Goal: Check status: Check status

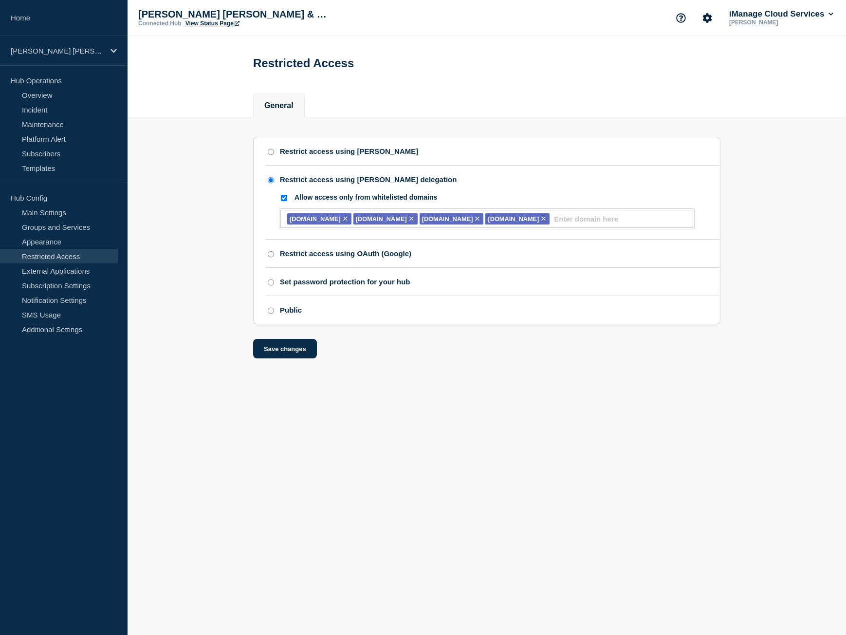
click at [201, 22] on link "View Status Page" at bounding box center [213, 23] width 54 height 7
click at [60, 55] on p "[PERSON_NAME] [PERSON_NAME] & Masters (PROD)" at bounding box center [58, 51] width 94 height 8
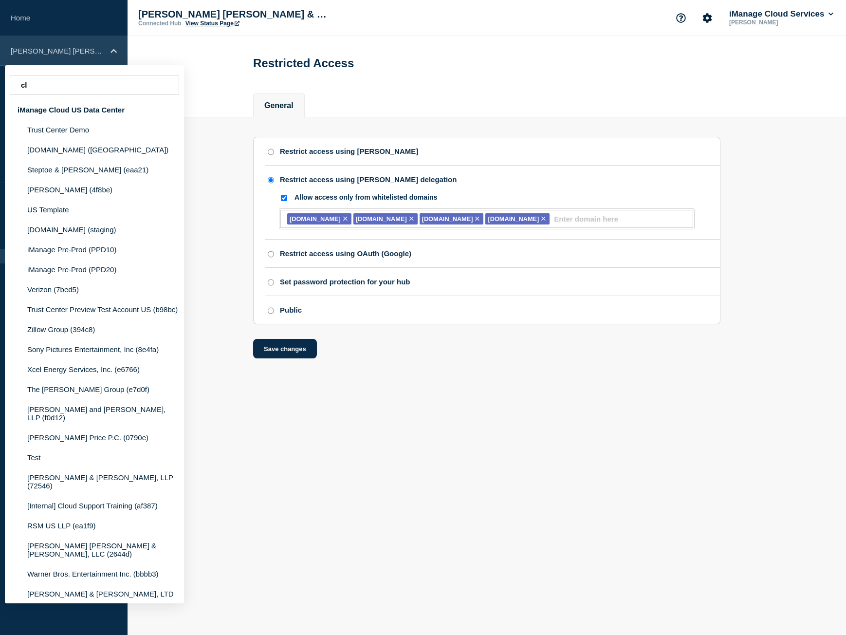
type input "c"
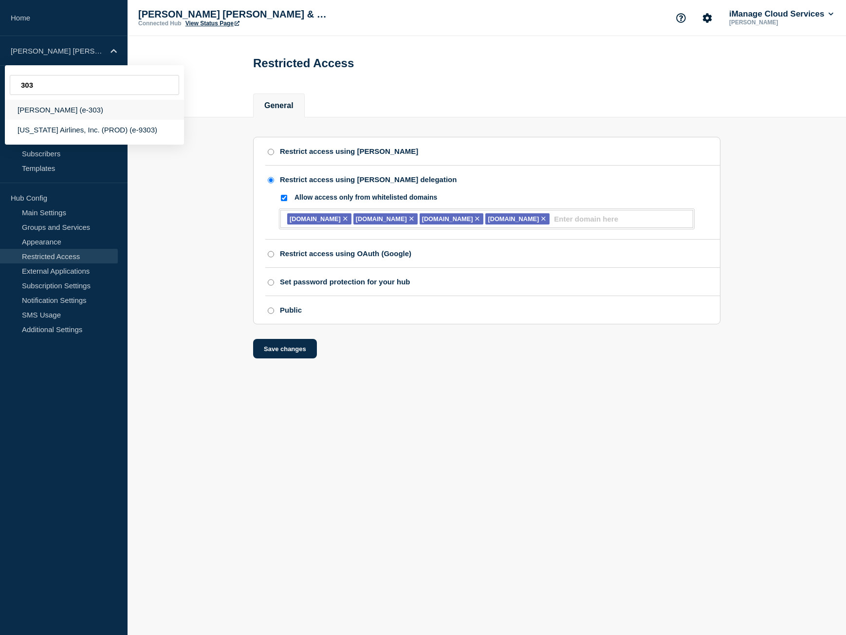
type input "303"
click at [77, 117] on div "[PERSON_NAME] (e-303)" at bounding box center [94, 110] width 179 height 20
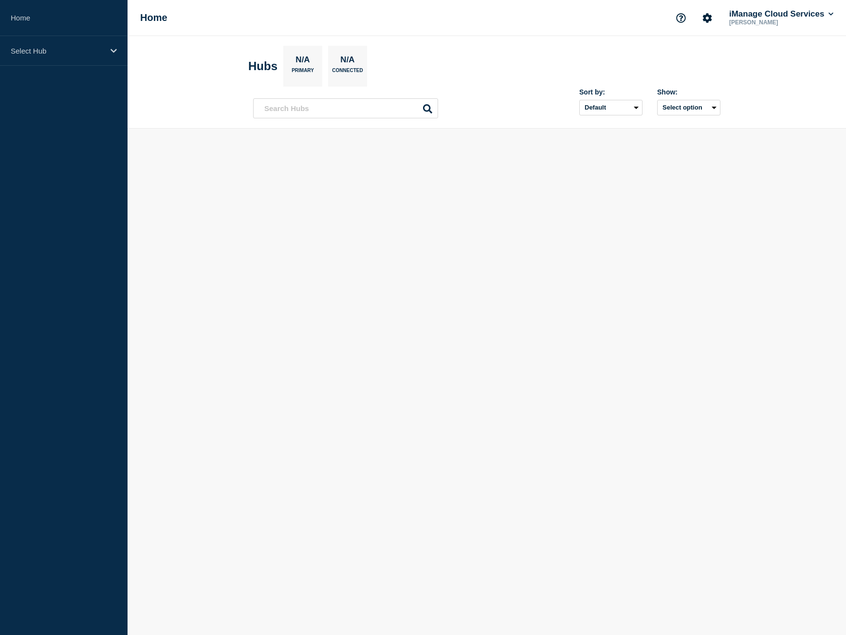
click at [74, 67] on aside "Home Select Hub" at bounding box center [64, 317] width 128 height 635
click at [81, 52] on p "Select Hub" at bounding box center [58, 51] width 94 height 8
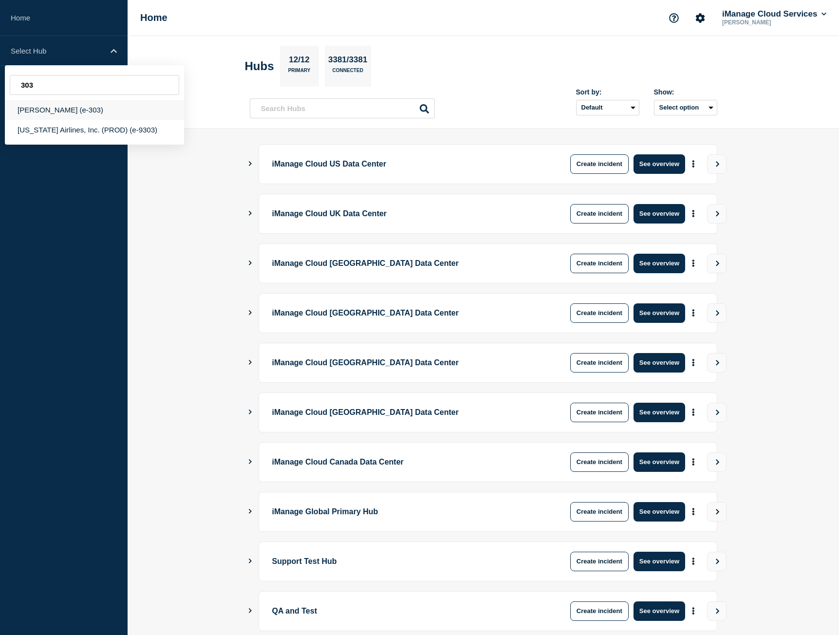
type input "303"
click at [96, 109] on div "[PERSON_NAME] (e-303)" at bounding box center [94, 110] width 179 height 20
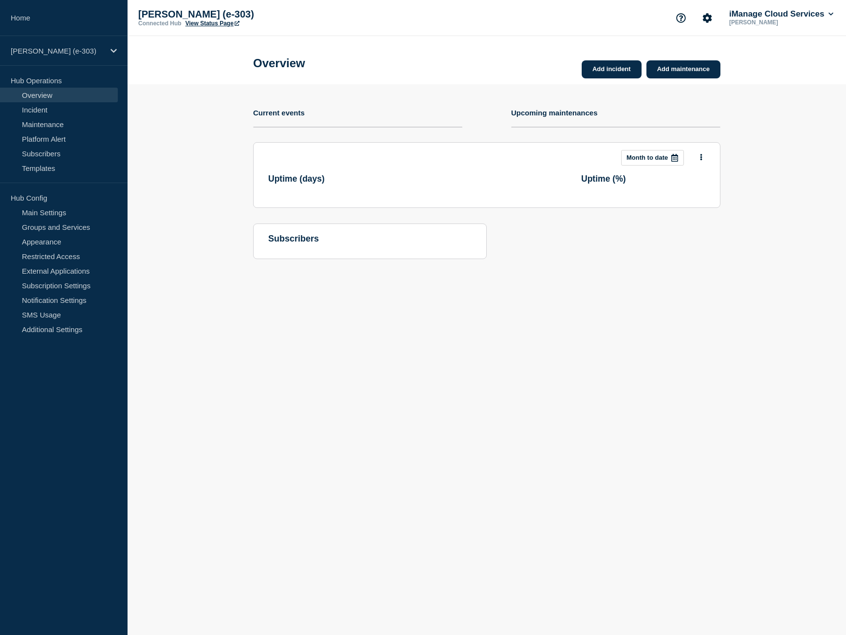
click at [217, 23] on link "View Status Page" at bounding box center [213, 23] width 54 height 7
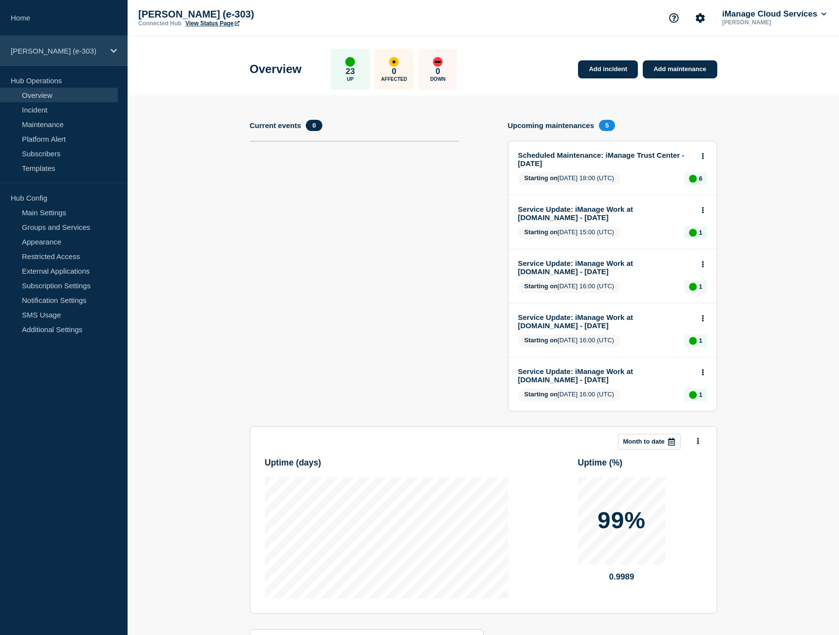
click at [80, 49] on p "[PERSON_NAME] (e-303)" at bounding box center [58, 51] width 94 height 8
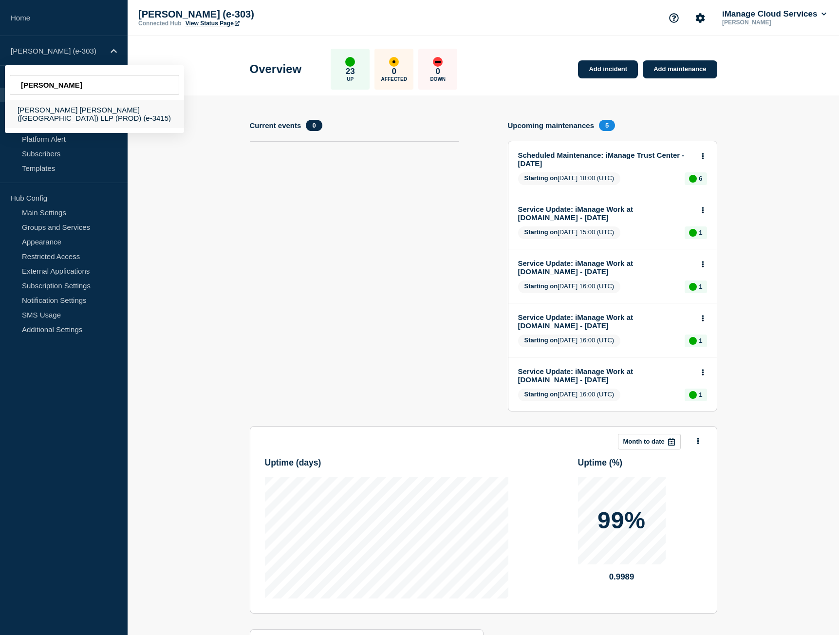
type input "[PERSON_NAME]"
click at [81, 107] on div "[PERSON_NAME] [PERSON_NAME] ([GEOGRAPHIC_DATA]) LLP (PROD) (e-3415)" at bounding box center [94, 114] width 179 height 28
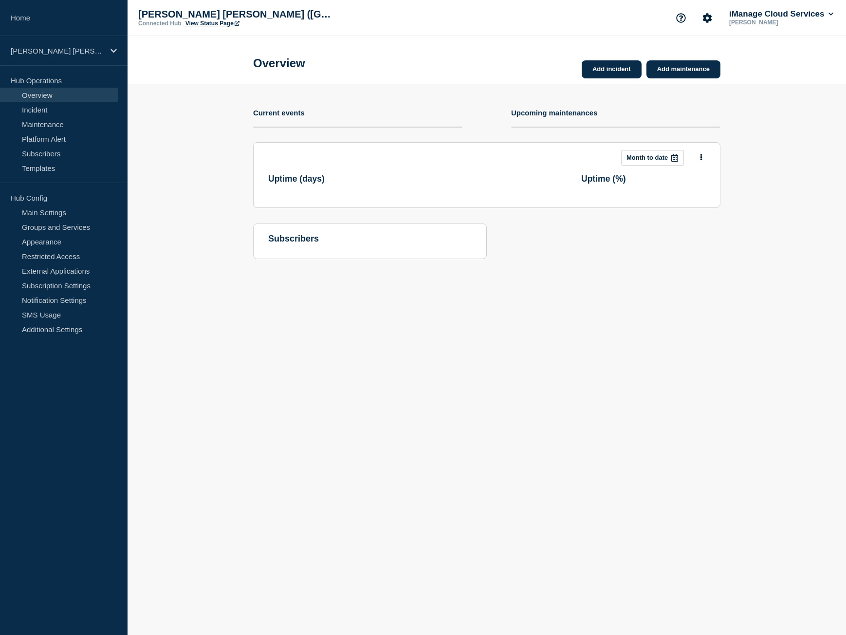
click at [206, 27] on div "Womble Bond Dickinson (UK) LLP (PROD) (e-3415) Connected Hub View Status Page i…" at bounding box center [487, 18] width 719 height 36
click at [208, 23] on link "View Status Page" at bounding box center [213, 23] width 54 height 7
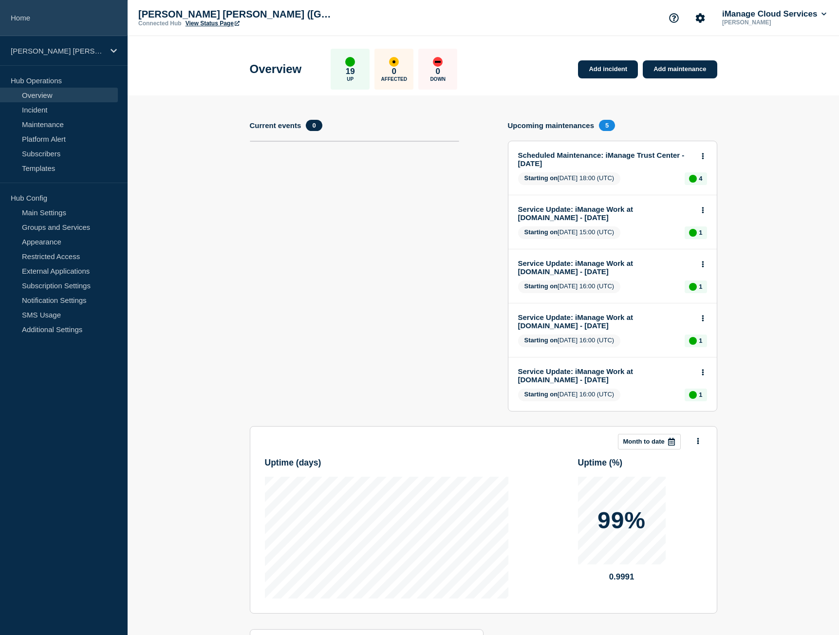
click at [79, 8] on link "Home" at bounding box center [64, 18] width 128 height 36
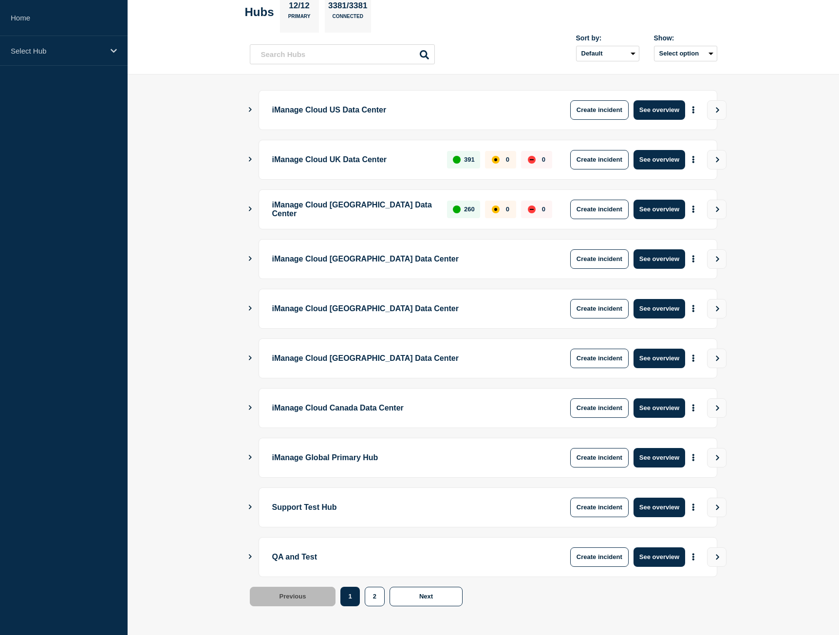
scroll to position [56, 0]
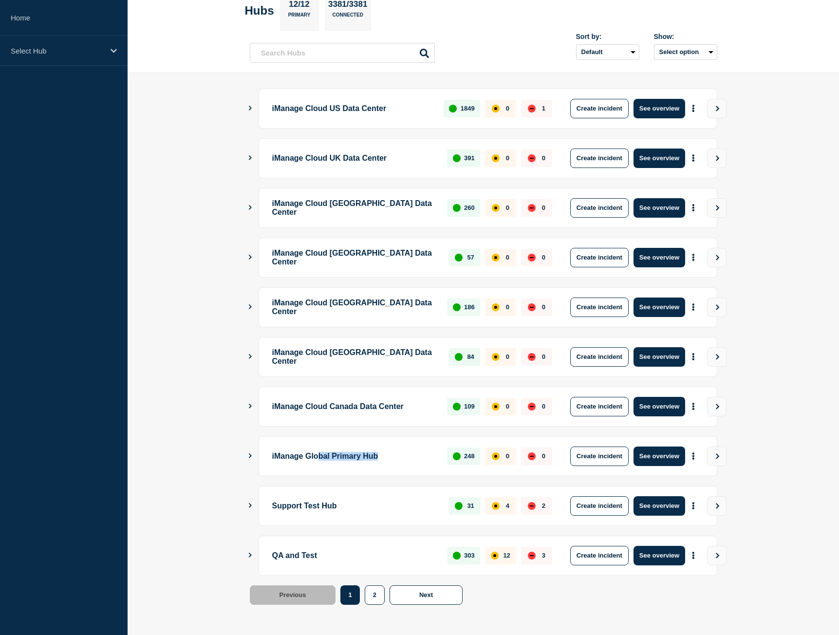
click at [422, 459] on p "iManage Global Primary Hub" at bounding box center [354, 456] width 164 height 19
click at [249, 454] on icon "Show Connected Hubs" at bounding box center [250, 455] width 3 height 5
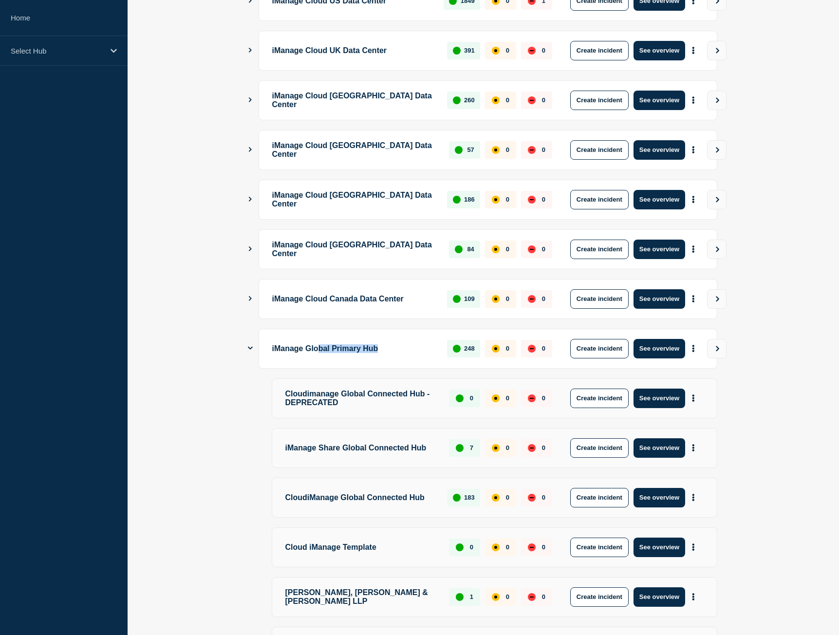
scroll to position [151, 0]
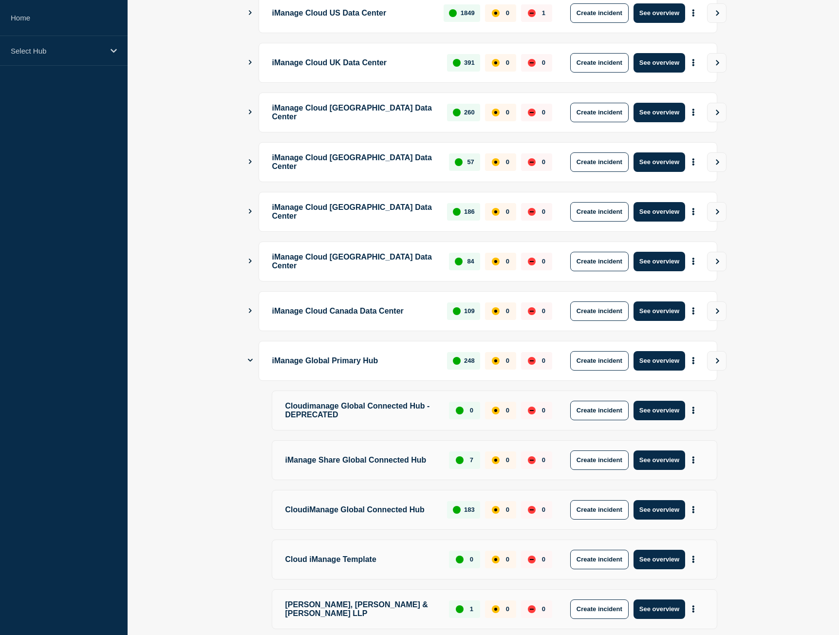
click at [350, 467] on p "iManage Share Global Connected Hub" at bounding box center [361, 460] width 153 height 19
click at [653, 362] on button "See overview" at bounding box center [660, 360] width 52 height 19
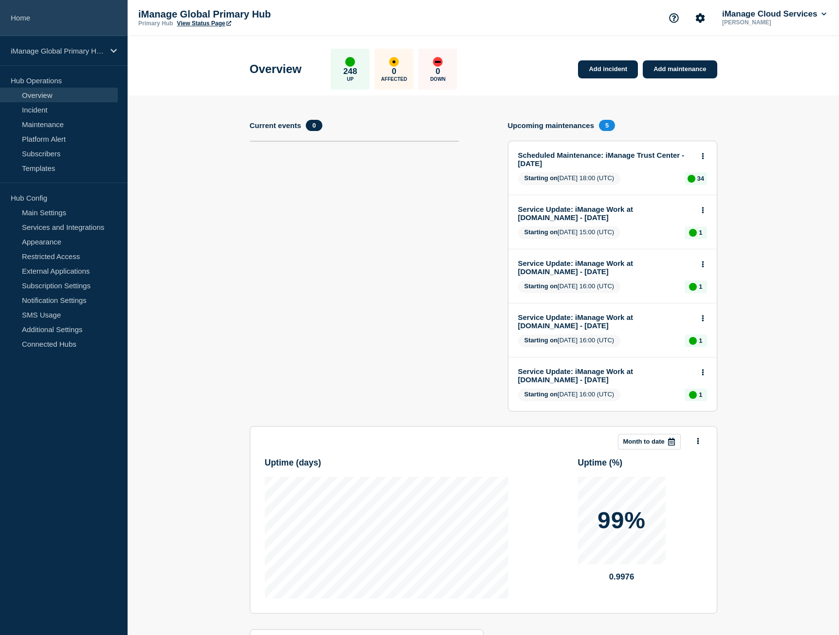
click at [60, 33] on link "Home" at bounding box center [64, 18] width 128 height 36
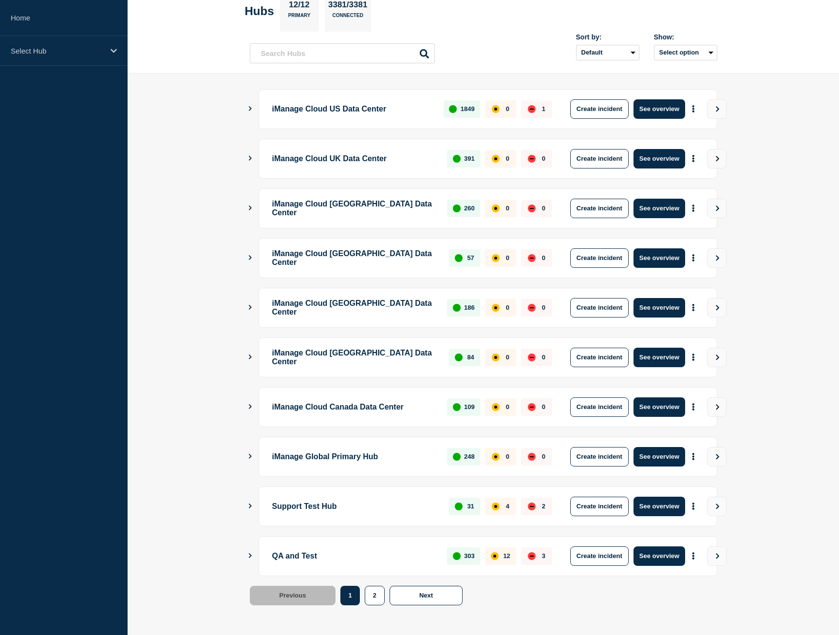
scroll to position [56, 0]
drag, startPoint x: 294, startPoint y: 106, endPoint x: 388, endPoint y: 130, distance: 96.5
click at [396, 113] on p "iManage Cloud US Data Center" at bounding box center [352, 108] width 161 height 19
drag, startPoint x: 340, startPoint y: 162, endPoint x: 401, endPoint y: 161, distance: 60.9
click at [401, 161] on p "iManage Cloud UK Data Center" at bounding box center [354, 158] width 164 height 19
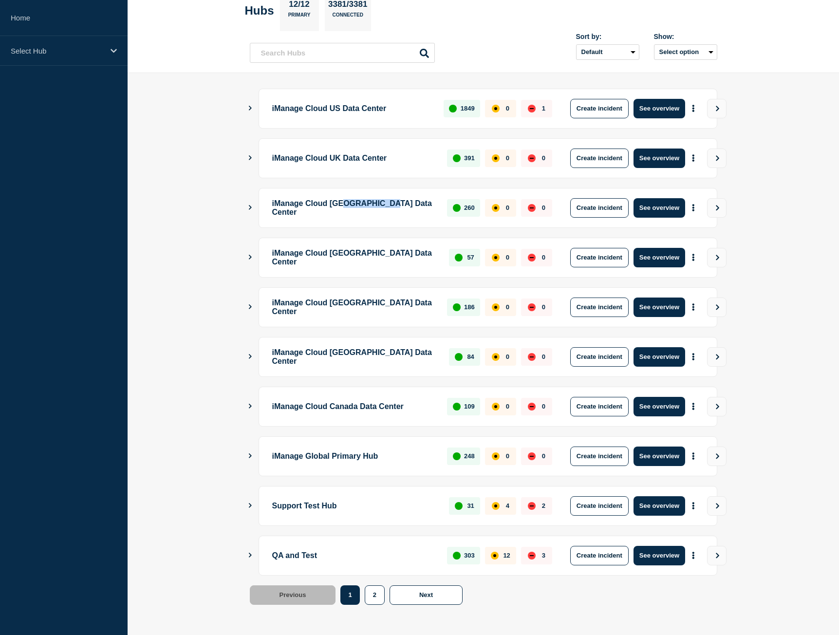
drag, startPoint x: 351, startPoint y: 203, endPoint x: 408, endPoint y: 206, distance: 57.1
click at [408, 206] on p "iManage Cloud [GEOGRAPHIC_DATA] Data Center" at bounding box center [354, 207] width 164 height 19
drag, startPoint x: 336, startPoint y: 254, endPoint x: 389, endPoint y: 260, distance: 53.5
click at [389, 260] on p "iManage Cloud [GEOGRAPHIC_DATA] Data Center" at bounding box center [355, 257] width 166 height 19
drag, startPoint x: 352, startPoint y: 309, endPoint x: 381, endPoint y: 310, distance: 29.2
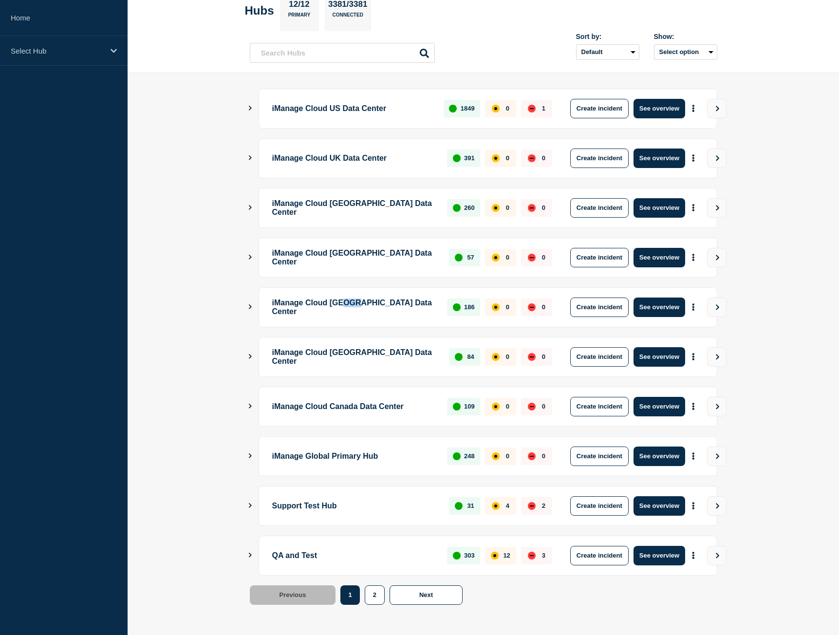
click at [381, 310] on p "iManage Cloud [GEOGRAPHIC_DATA] Data Center" at bounding box center [354, 307] width 164 height 19
click at [357, 457] on p "iManage Global Primary Hub" at bounding box center [354, 456] width 164 height 19
drag, startPoint x: 352, startPoint y: 405, endPoint x: 432, endPoint y: 393, distance: 81.8
click at [405, 397] on p "iManage Cloud Canada Data Center" at bounding box center [354, 406] width 164 height 19
drag, startPoint x: 387, startPoint y: 355, endPoint x: 427, endPoint y: 341, distance: 41.7
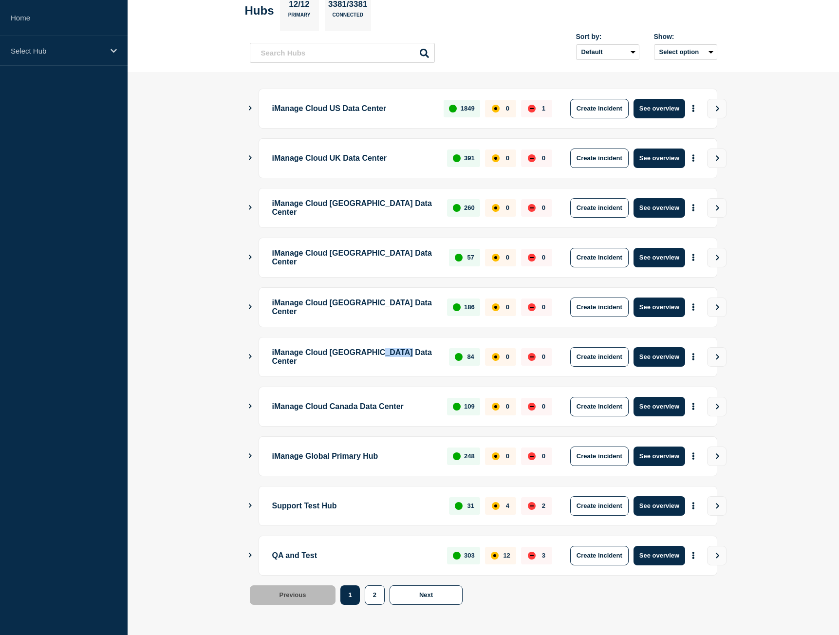
click at [429, 350] on p "iManage Cloud [GEOGRAPHIC_DATA] Data Center" at bounding box center [355, 356] width 166 height 19
drag, startPoint x: 364, startPoint y: 300, endPoint x: 415, endPoint y: 300, distance: 51.1
click at [408, 300] on p "iManage Cloud [GEOGRAPHIC_DATA] Data Center" at bounding box center [354, 307] width 164 height 19
drag, startPoint x: 356, startPoint y: 260, endPoint x: 410, endPoint y: 247, distance: 55.2
click at [404, 250] on p "iManage Cloud [GEOGRAPHIC_DATA] Data Center" at bounding box center [355, 257] width 166 height 19
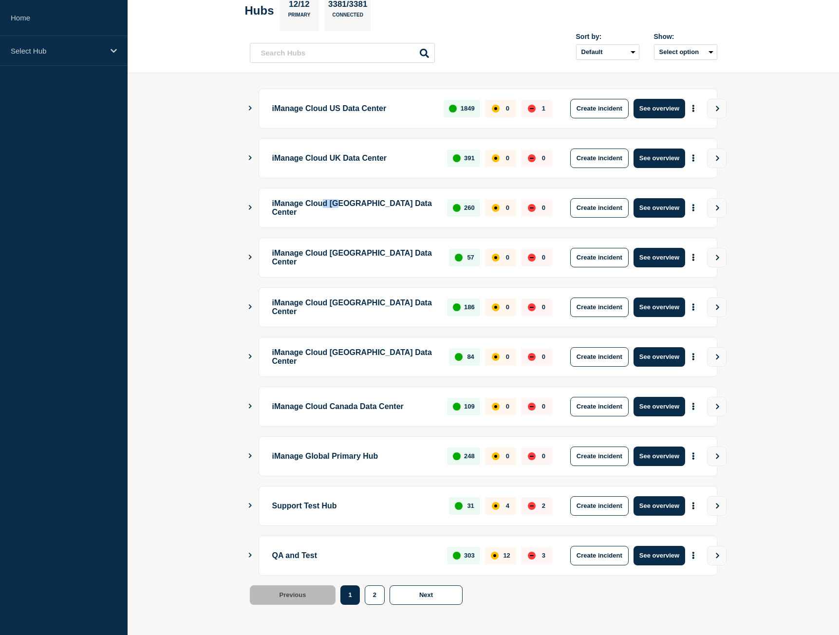
drag, startPoint x: 333, startPoint y: 198, endPoint x: 407, endPoint y: 186, distance: 75.5
click at [391, 192] on div "iManage Cloud Australia Data Center 260 0 0 Create incident See overview" at bounding box center [488, 208] width 459 height 40
drag, startPoint x: 364, startPoint y: 149, endPoint x: 423, endPoint y: 139, distance: 60.1
click at [408, 143] on div "iManage Cloud UK Data Center 391 0 0 Create incident See overview" at bounding box center [488, 158] width 459 height 40
drag, startPoint x: 360, startPoint y: 110, endPoint x: 383, endPoint y: 105, distance: 23.8
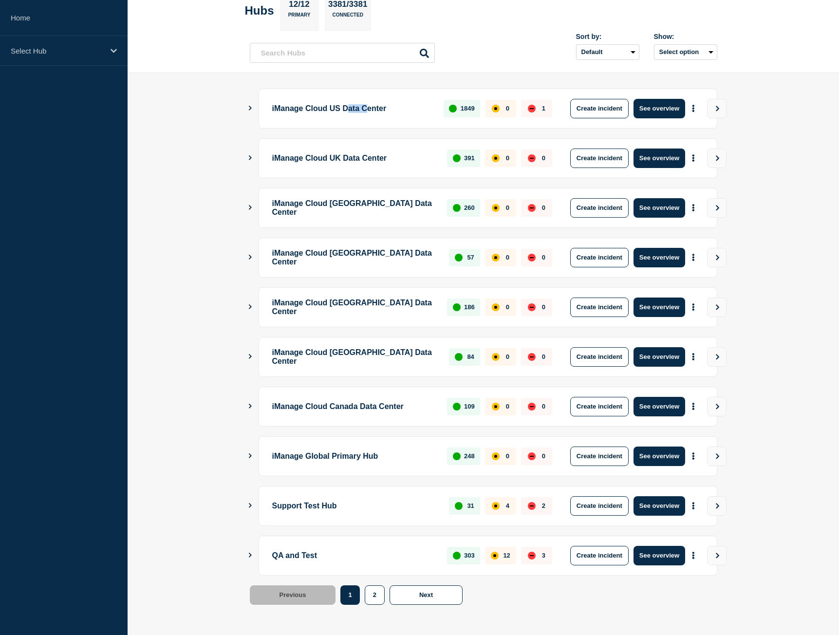
click at [383, 105] on p "iManage Cloud US Data Center" at bounding box center [352, 108] width 161 height 19
drag, startPoint x: 355, startPoint y: 456, endPoint x: 373, endPoint y: 458, distance: 18.1
click at [369, 457] on p "iManage Global Primary Hub" at bounding box center [354, 456] width 164 height 19
click at [386, 457] on p "iManage Global Primary Hub" at bounding box center [354, 456] width 164 height 19
drag, startPoint x: 392, startPoint y: 457, endPoint x: 383, endPoint y: 458, distance: 8.9
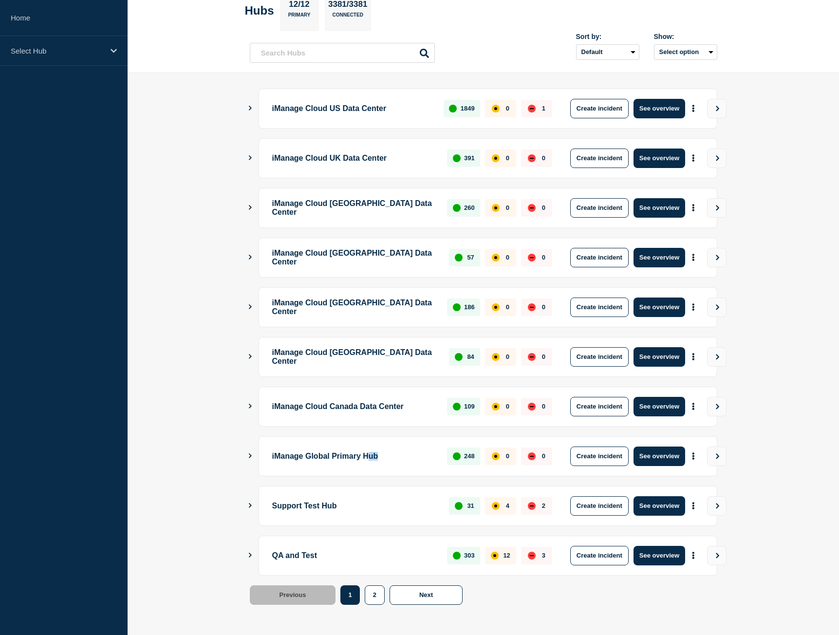
click at [383, 458] on p "iManage Global Primary Hub" at bounding box center [354, 456] width 164 height 19
drag, startPoint x: 337, startPoint y: 411, endPoint x: 431, endPoint y: 385, distance: 97.3
click at [460, 395] on div "iManage Cloud Canada Data Center 109 0 0 Create incident See overview" at bounding box center [488, 407] width 459 height 40
drag, startPoint x: 339, startPoint y: 364, endPoint x: 421, endPoint y: 360, distance: 81.9
click at [417, 362] on p "iManage Cloud [GEOGRAPHIC_DATA] Data Center" at bounding box center [355, 356] width 166 height 19
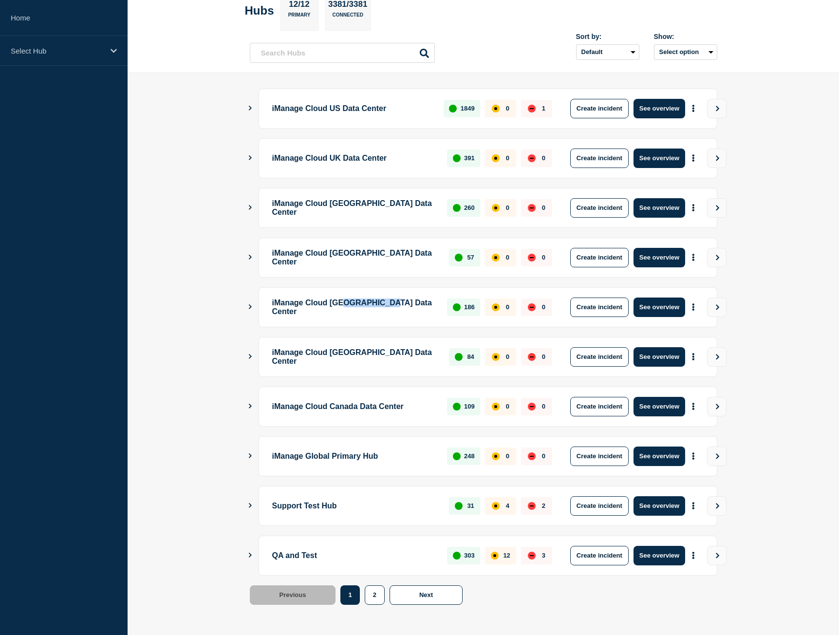
drag, startPoint x: 356, startPoint y: 305, endPoint x: 431, endPoint y: 308, distance: 75.1
click at [430, 308] on p "iManage Cloud [GEOGRAPHIC_DATA] Data Center" at bounding box center [354, 307] width 164 height 19
drag, startPoint x: 388, startPoint y: 258, endPoint x: 416, endPoint y: 241, distance: 33.2
click at [418, 255] on p "iManage Cloud [GEOGRAPHIC_DATA] Data Center" at bounding box center [355, 257] width 166 height 19
drag, startPoint x: 383, startPoint y: 213, endPoint x: 442, endPoint y: 213, distance: 59.4
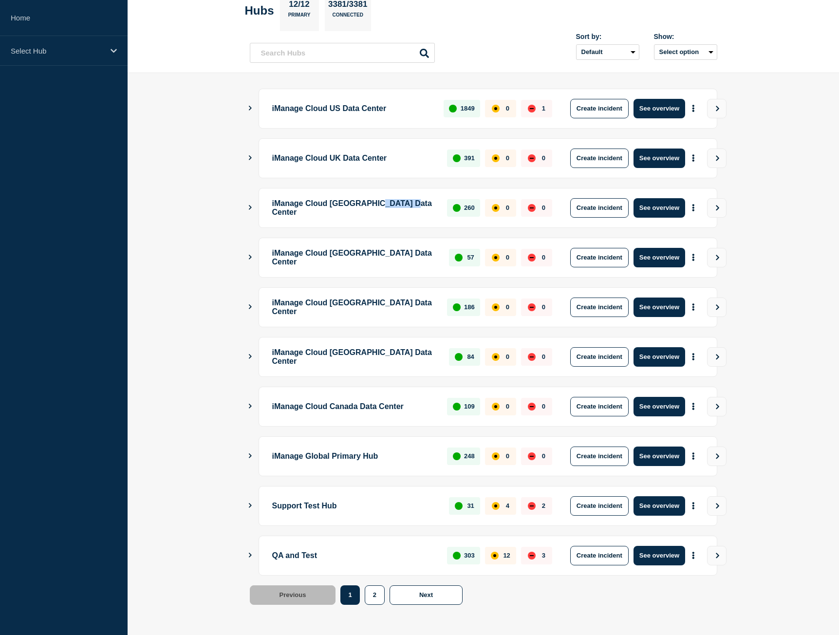
click at [439, 213] on div "iManage Cloud Australia Data Center 260 0 0 Create incident See overview" at bounding box center [488, 208] width 459 height 40
drag, startPoint x: 331, startPoint y: 159, endPoint x: 371, endPoint y: 154, distance: 40.2
click at [370, 157] on p "iManage Cloud UK Data Center" at bounding box center [354, 158] width 164 height 19
drag, startPoint x: 366, startPoint y: 114, endPoint x: 408, endPoint y: 120, distance: 42.2
click at [408, 120] on div "iManage Cloud US Data Center 1849 0 1 Create incident See overview" at bounding box center [488, 109] width 459 height 40
